Goal: Obtain resource: Obtain resource

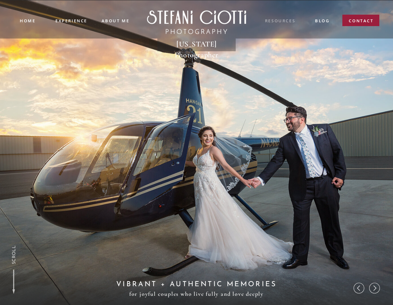
click at [278, 22] on nav "resources" at bounding box center [280, 21] width 32 height 7
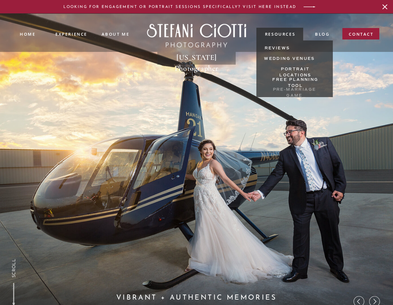
drag, startPoint x: 274, startPoint y: 76, endPoint x: 273, endPoint y: 88, distance: 11.5
click at [273, 14] on div "contact blog resources about ME experience Home Portrait Locations Wedding Venu…" at bounding box center [196, 13] width 382 height 0
click at [273, 87] on nav "PRE-MARRIAGE GAME" at bounding box center [294, 90] width 60 height 7
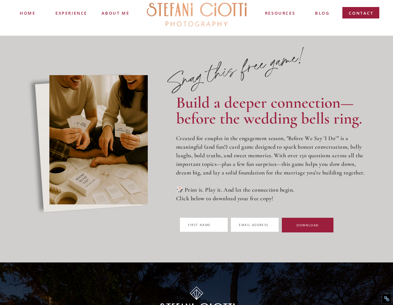
scroll to position [8, 0]
